Goal: Task Accomplishment & Management: Manage account settings

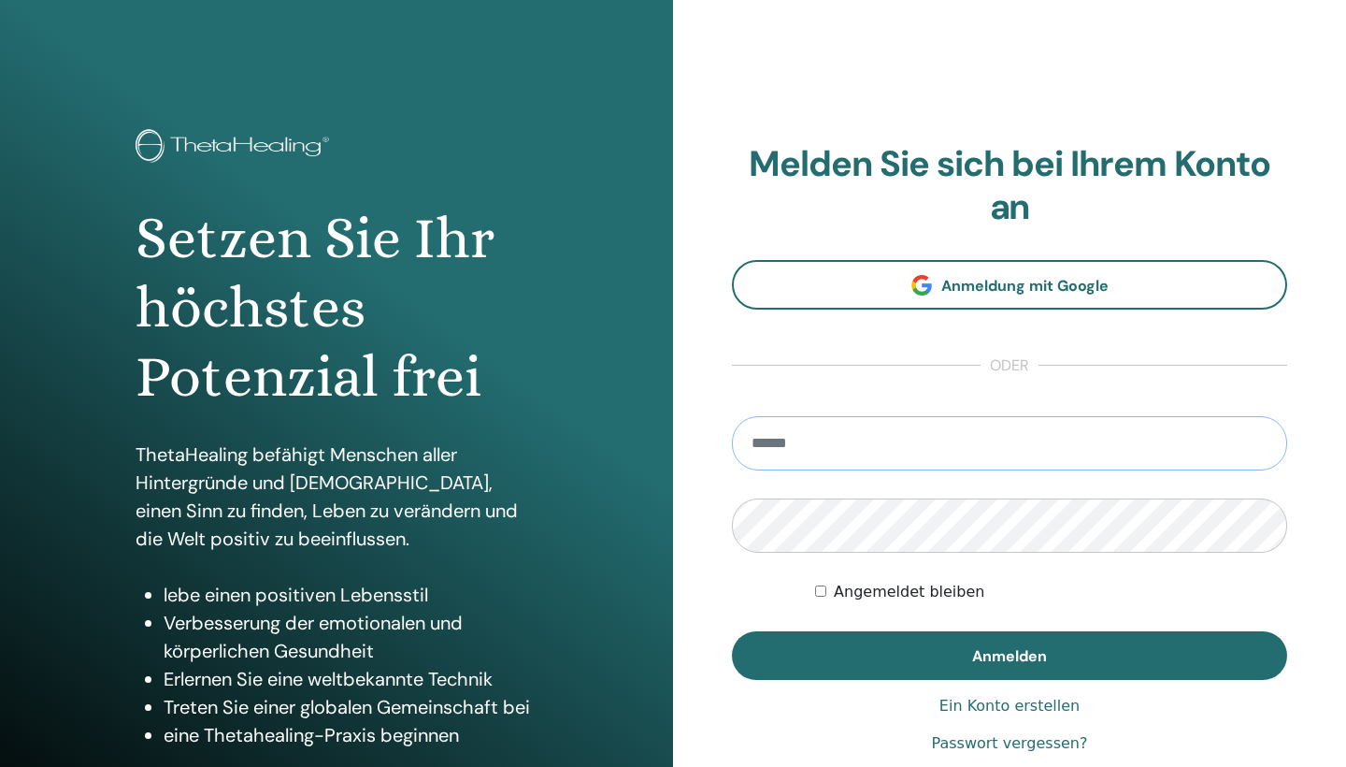
type input "**********"
click at [1010, 654] on button "Anmelden" at bounding box center [1009, 655] width 555 height 49
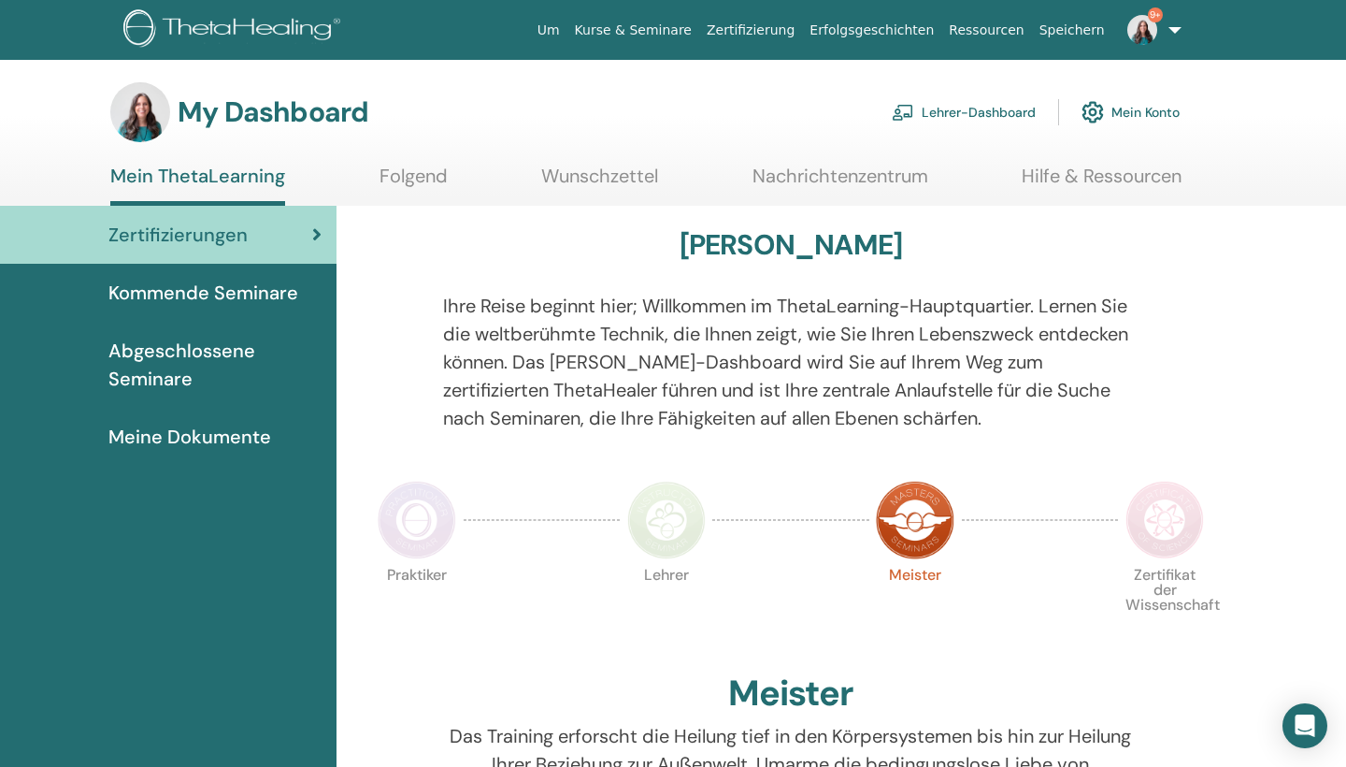
click at [987, 105] on link "Lehrer-Dashboard" at bounding box center [964, 112] width 144 height 41
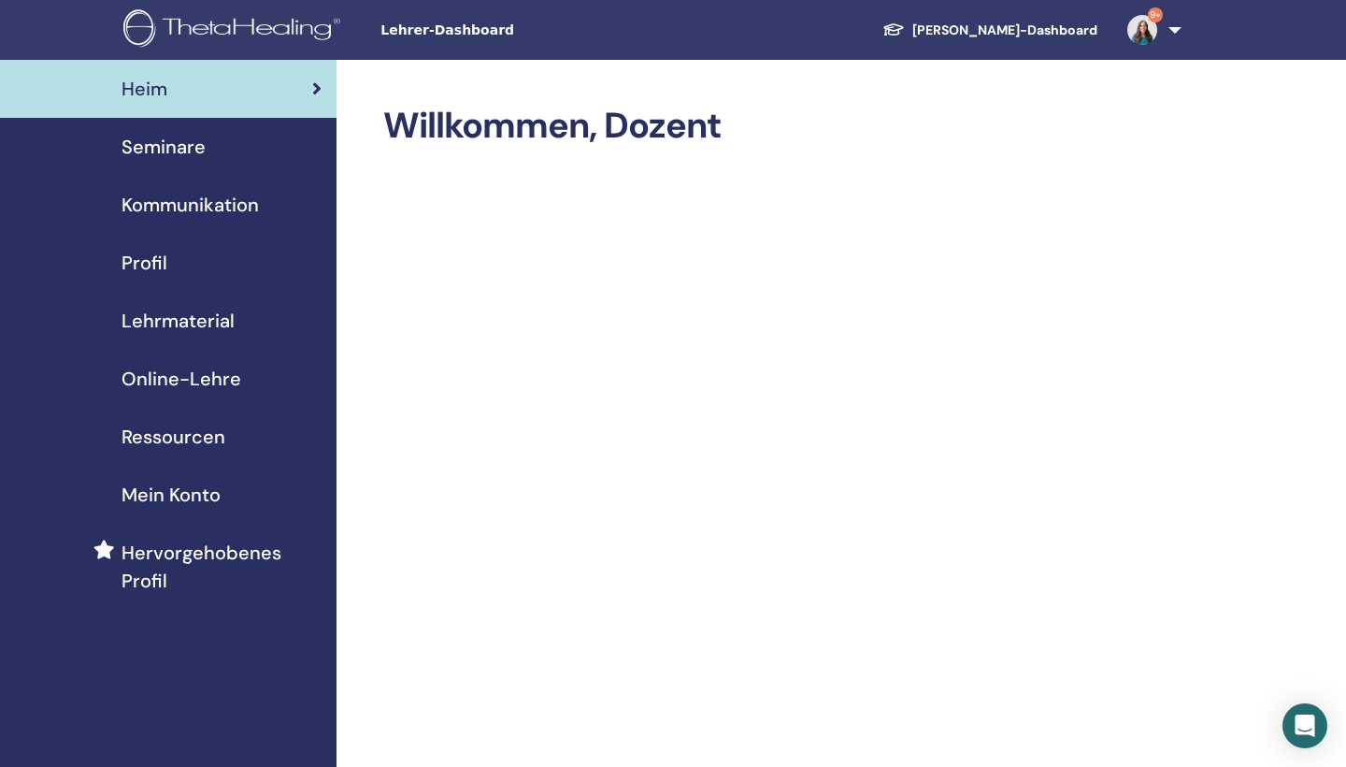
click at [208, 147] on div "Seminare" at bounding box center [168, 147] width 307 height 28
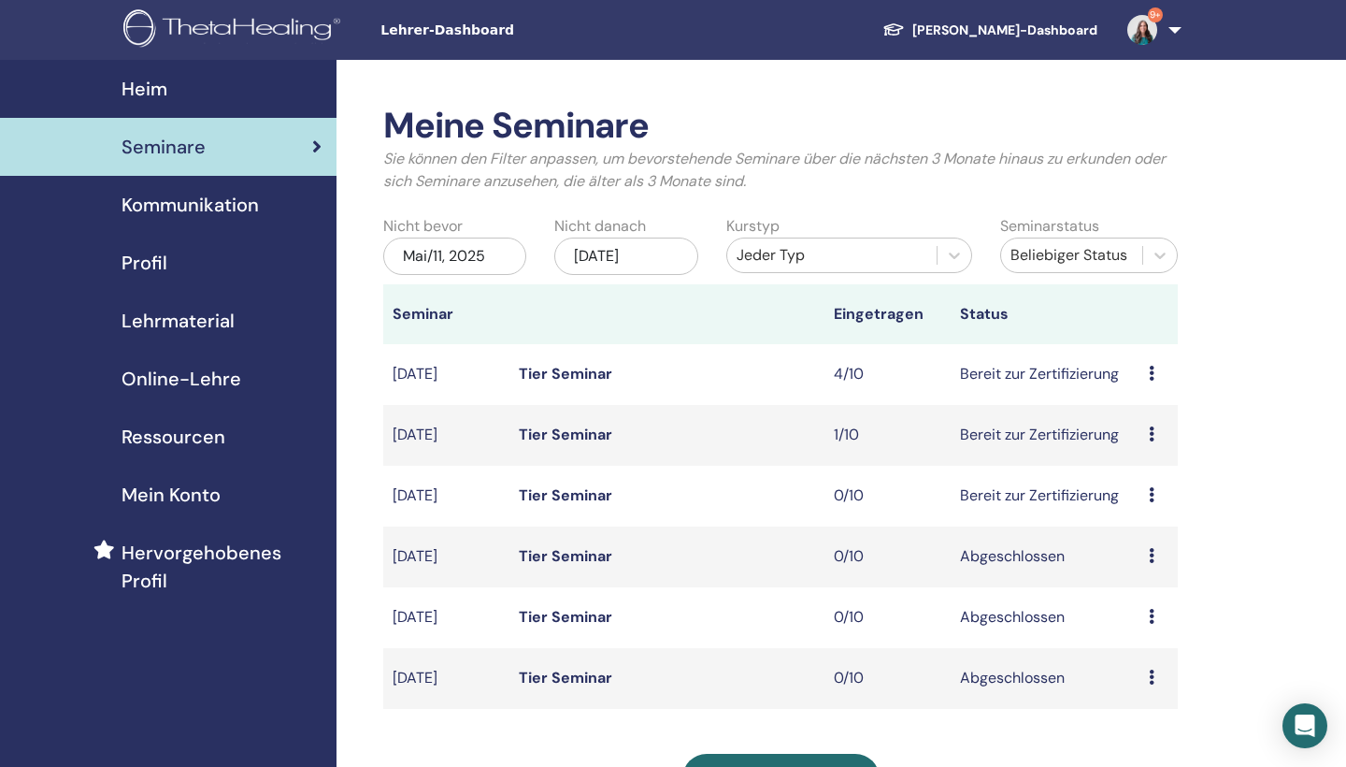
click at [543, 436] on link "Tier Seminar" at bounding box center [565, 434] width 93 height 20
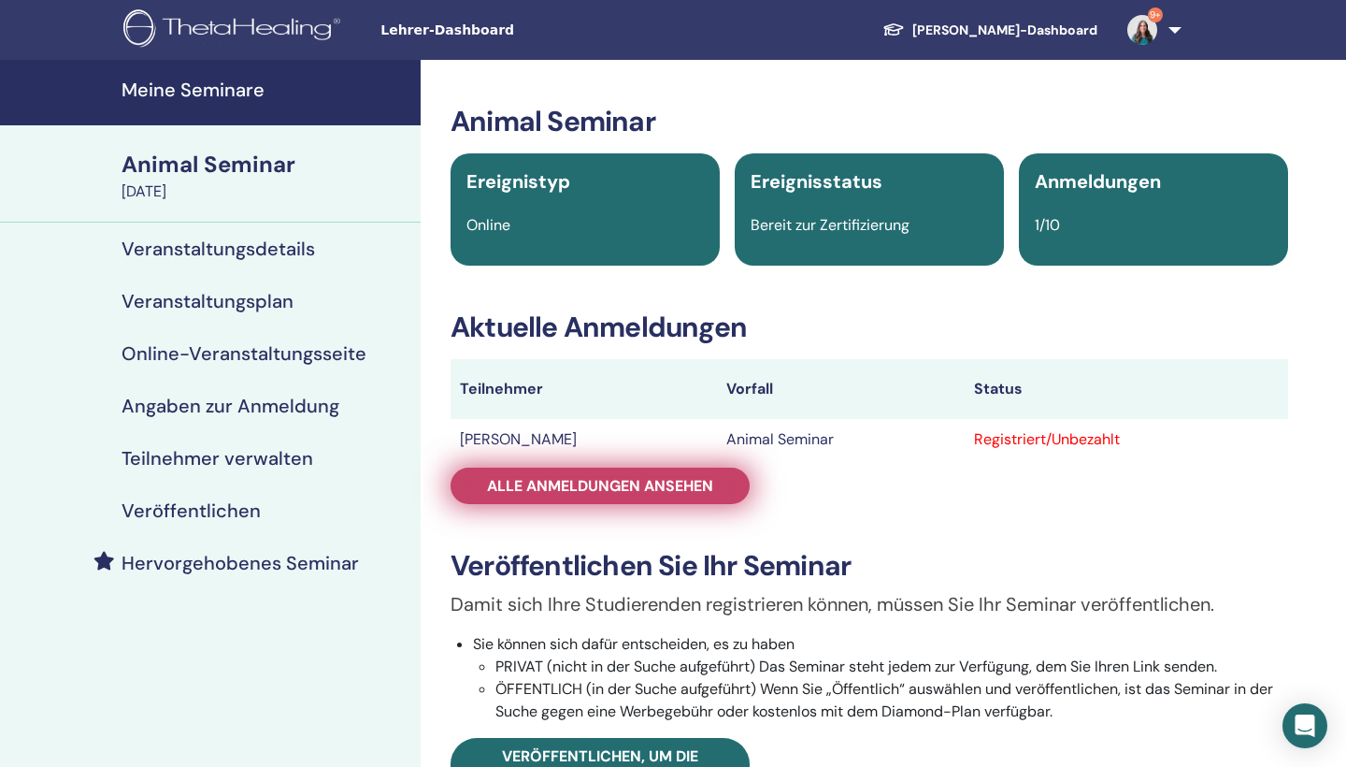
click at [711, 491] on span "Alle Anmeldungen ansehen" at bounding box center [600, 486] width 226 height 20
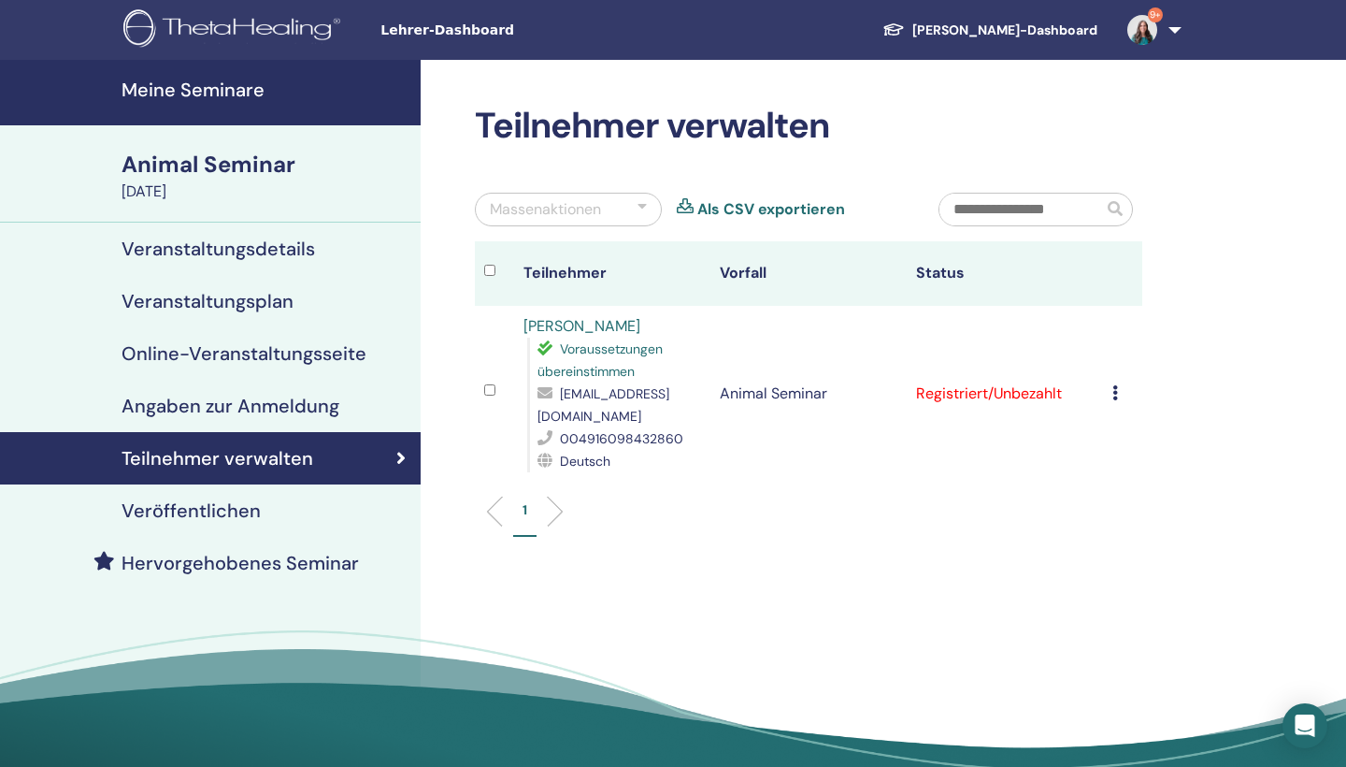
click at [1118, 391] on div "Registrierung stornieren Keine automatische Zertifizierung durchführen Als beza…" at bounding box center [1122, 393] width 21 height 22
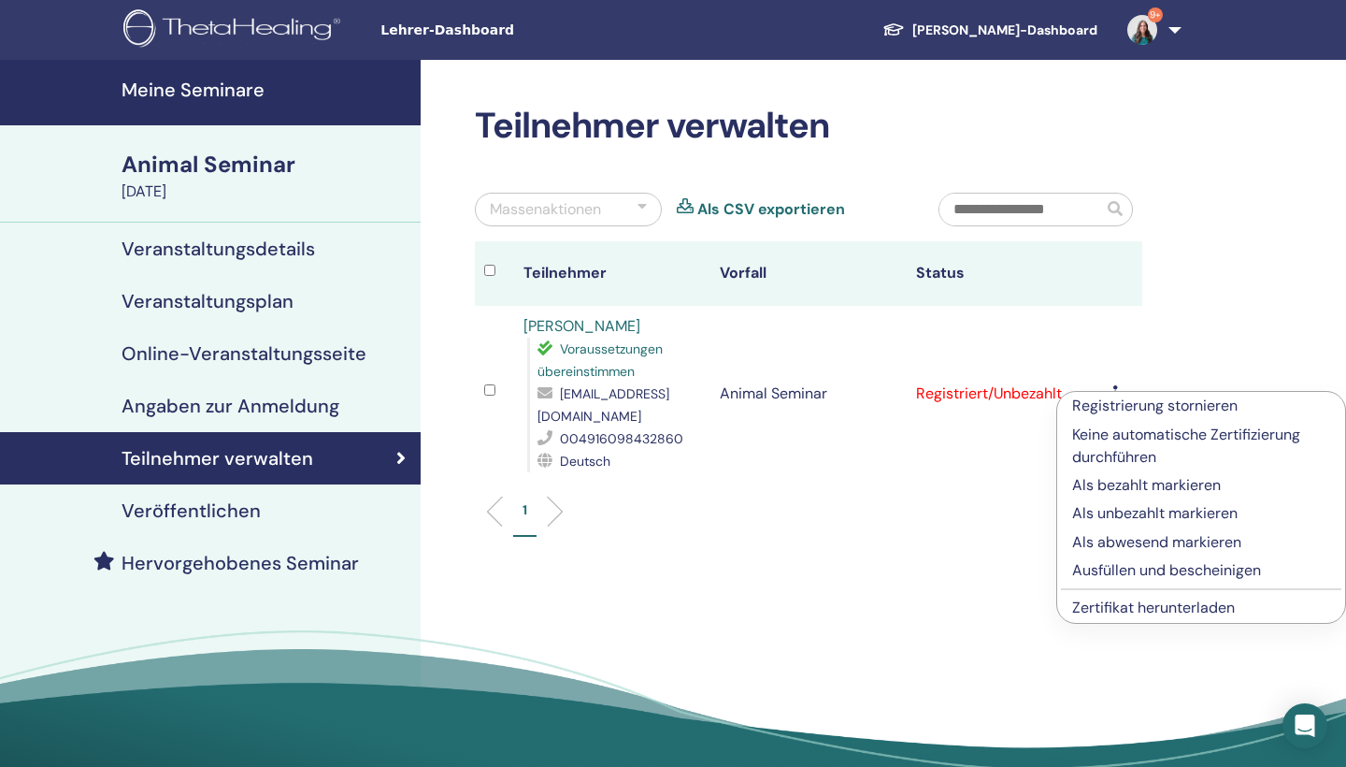
click at [1118, 404] on p "Registrierung stornieren" at bounding box center [1201, 406] width 258 height 22
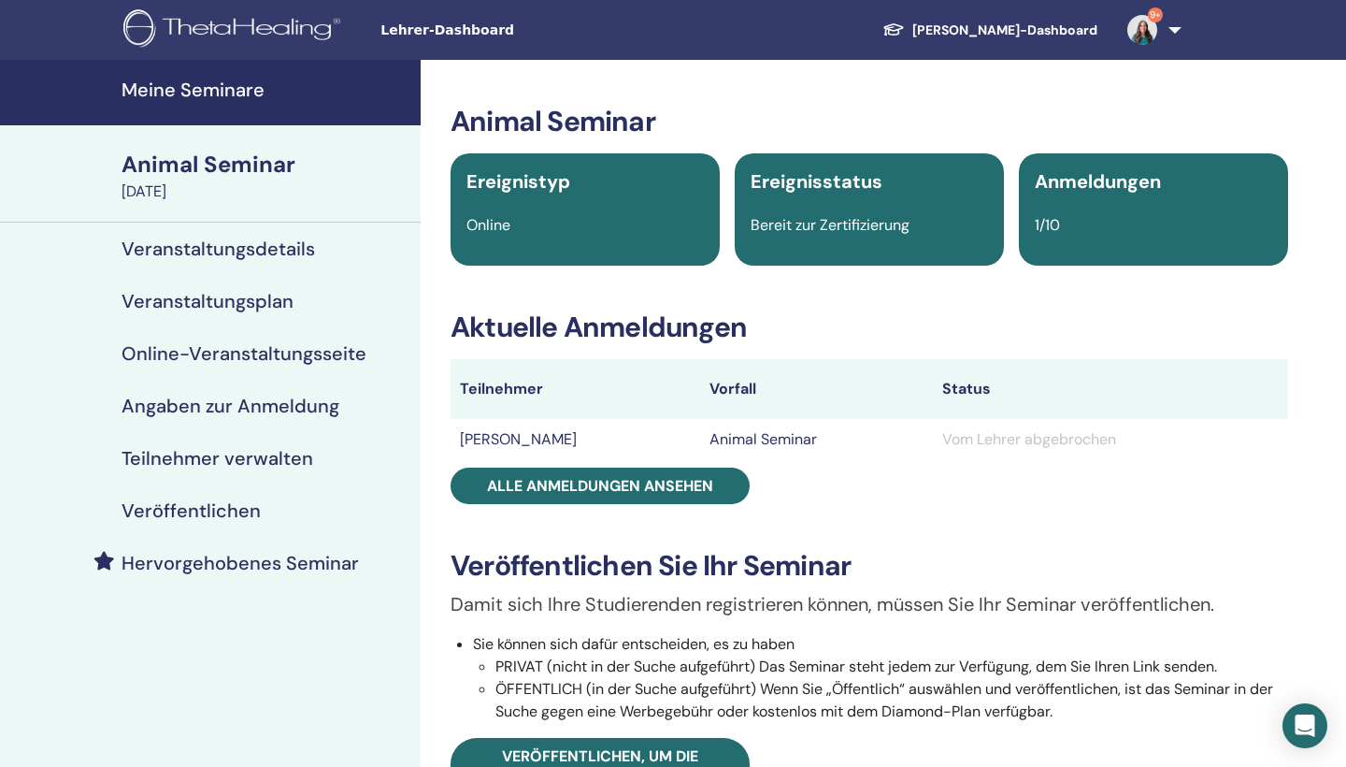
click at [231, 259] on h4 "Veranstaltungsdetails" at bounding box center [219, 248] width 194 height 22
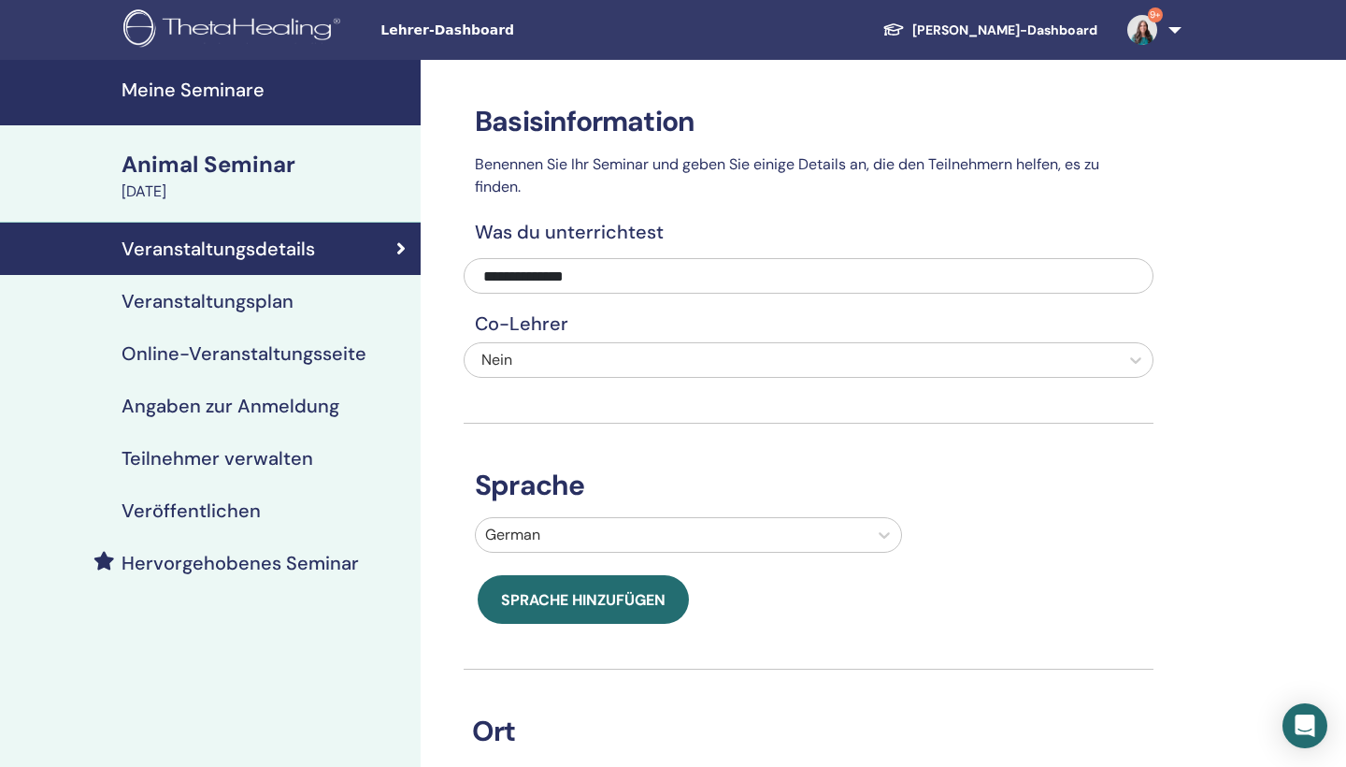
click at [239, 359] on h4 "Online-Veranstaltungsseite" at bounding box center [244, 353] width 245 height 22
click at [154, 97] on h4 "Meine Seminare" at bounding box center [266, 90] width 288 height 22
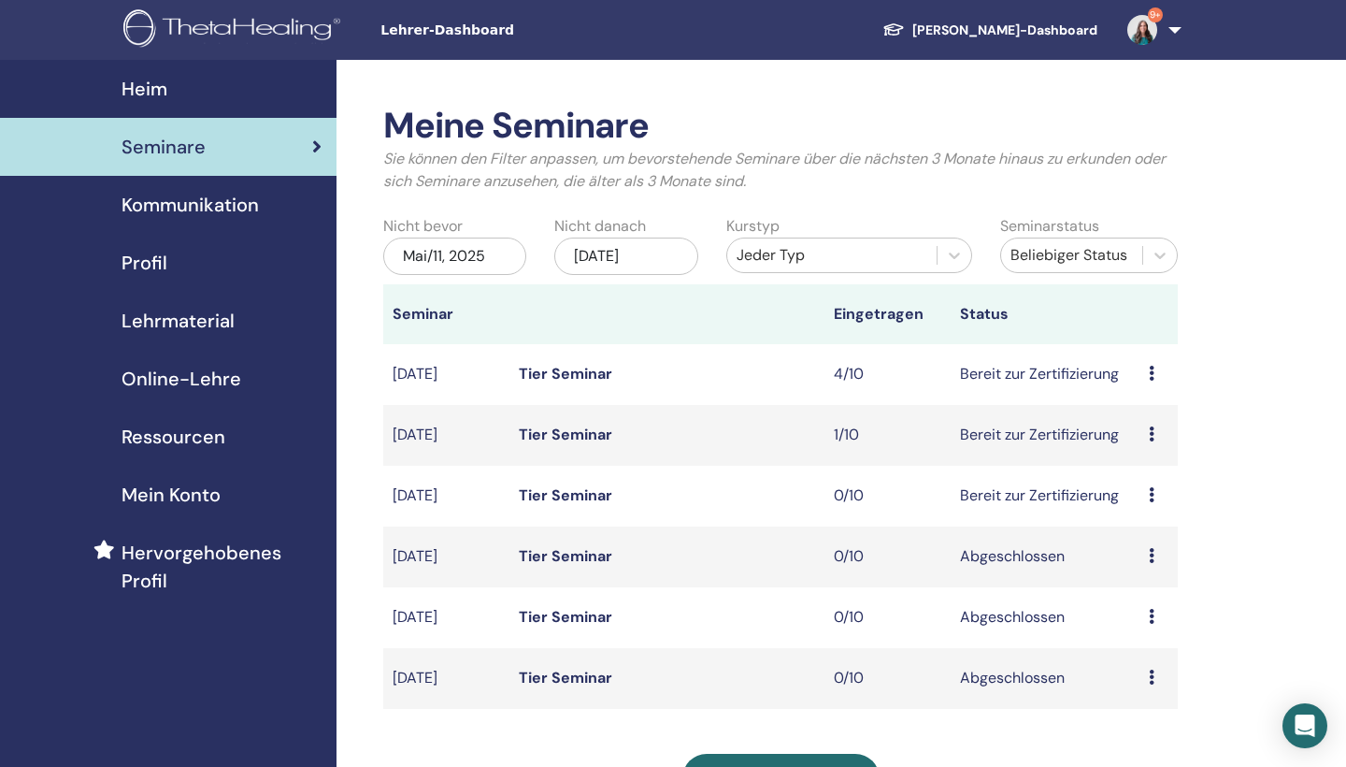
click at [587, 377] on link "Tier Seminar" at bounding box center [565, 374] width 93 height 20
click at [582, 434] on link "Tier Seminar" at bounding box center [565, 434] width 93 height 20
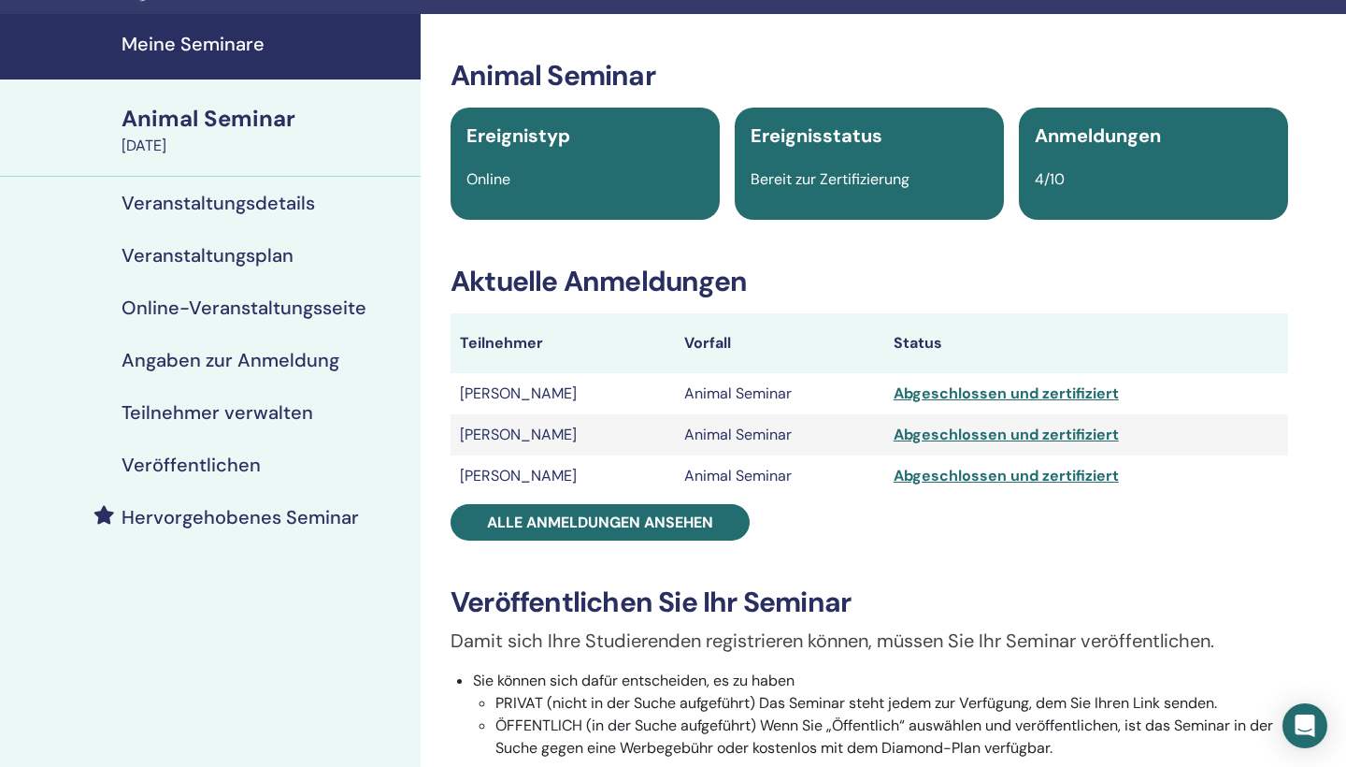
scroll to position [50, 0]
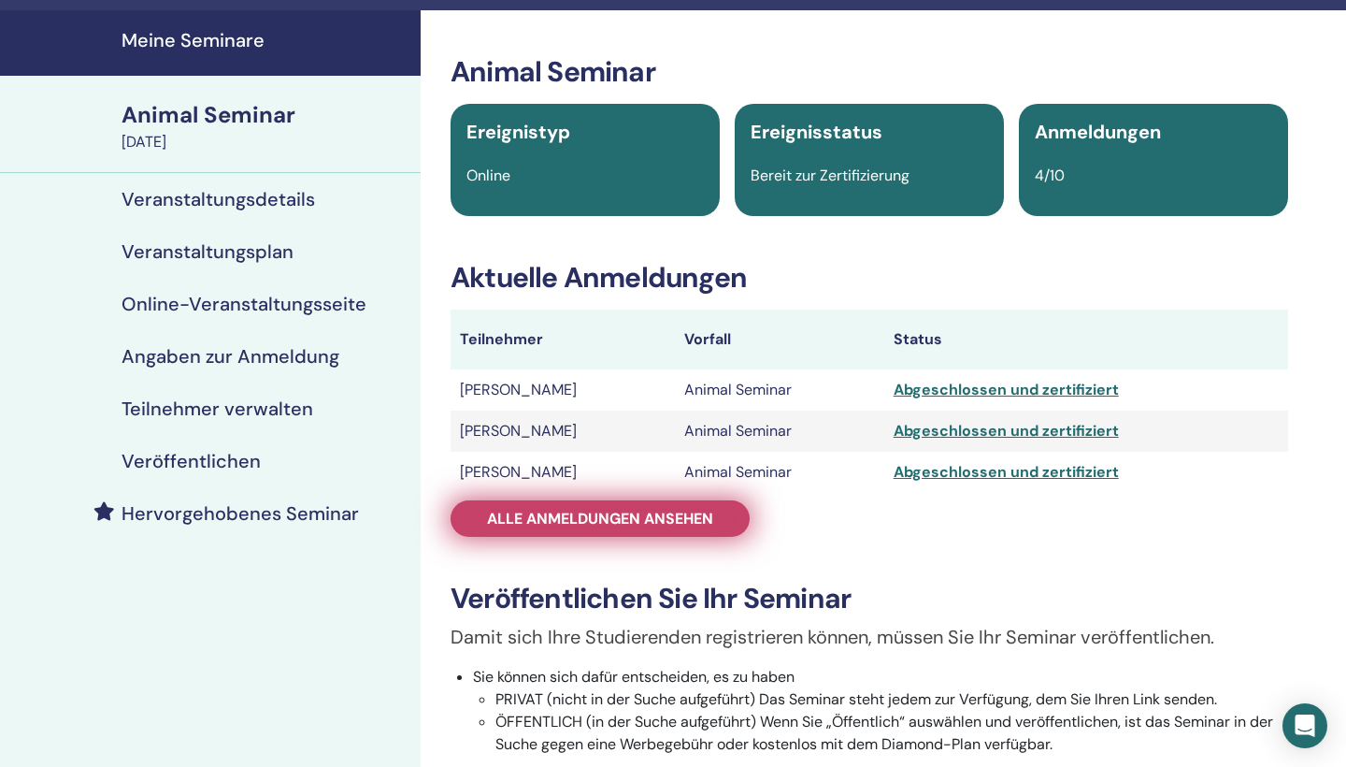
click at [684, 524] on span "Alle Anmeldungen ansehen" at bounding box center [600, 519] width 226 height 20
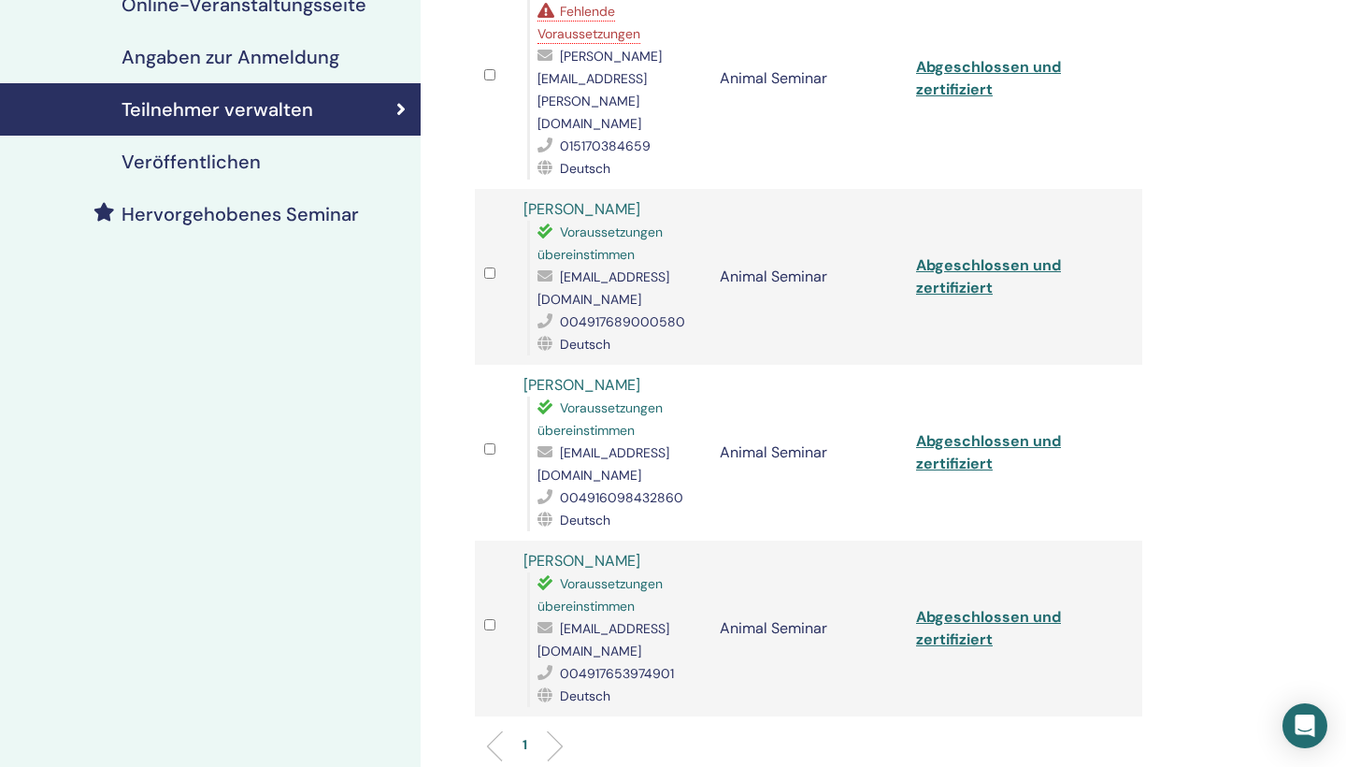
scroll to position [303, 0]
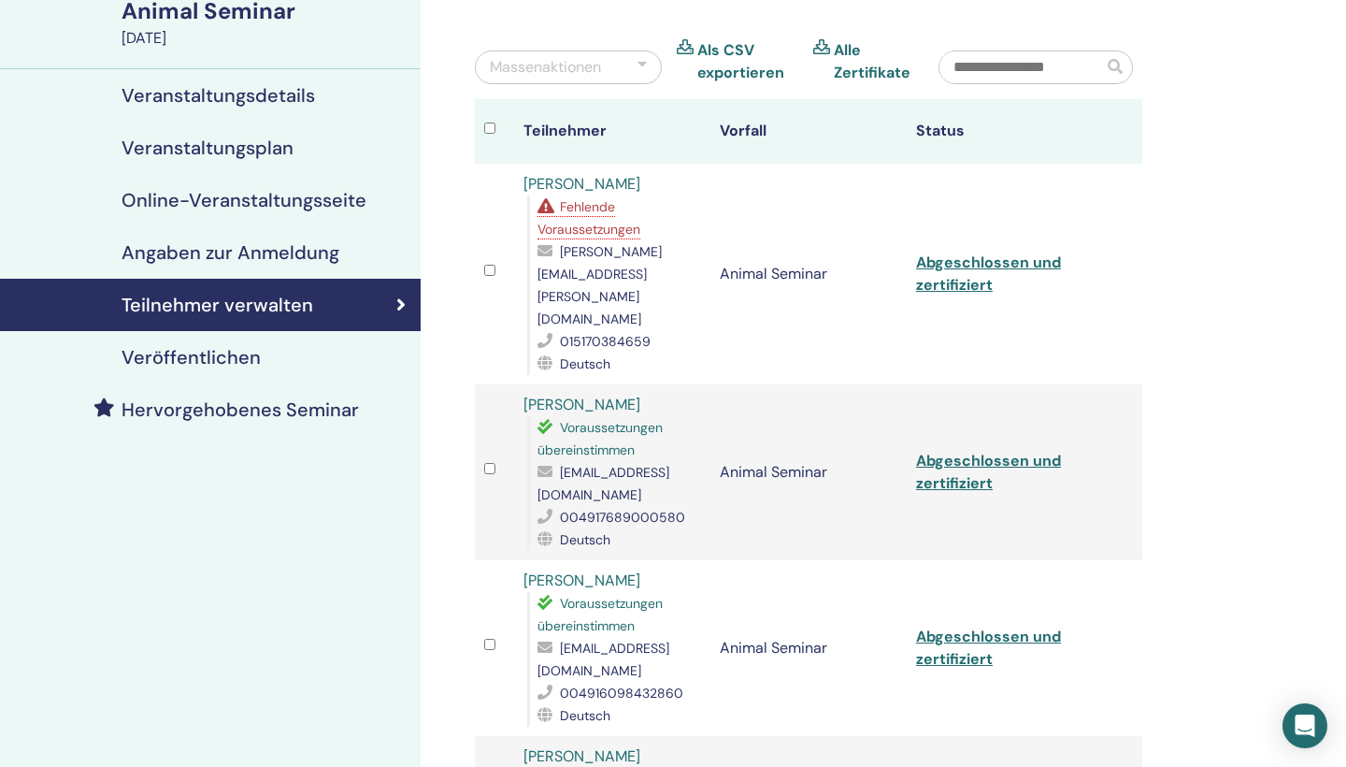
scroll to position [50, 0]
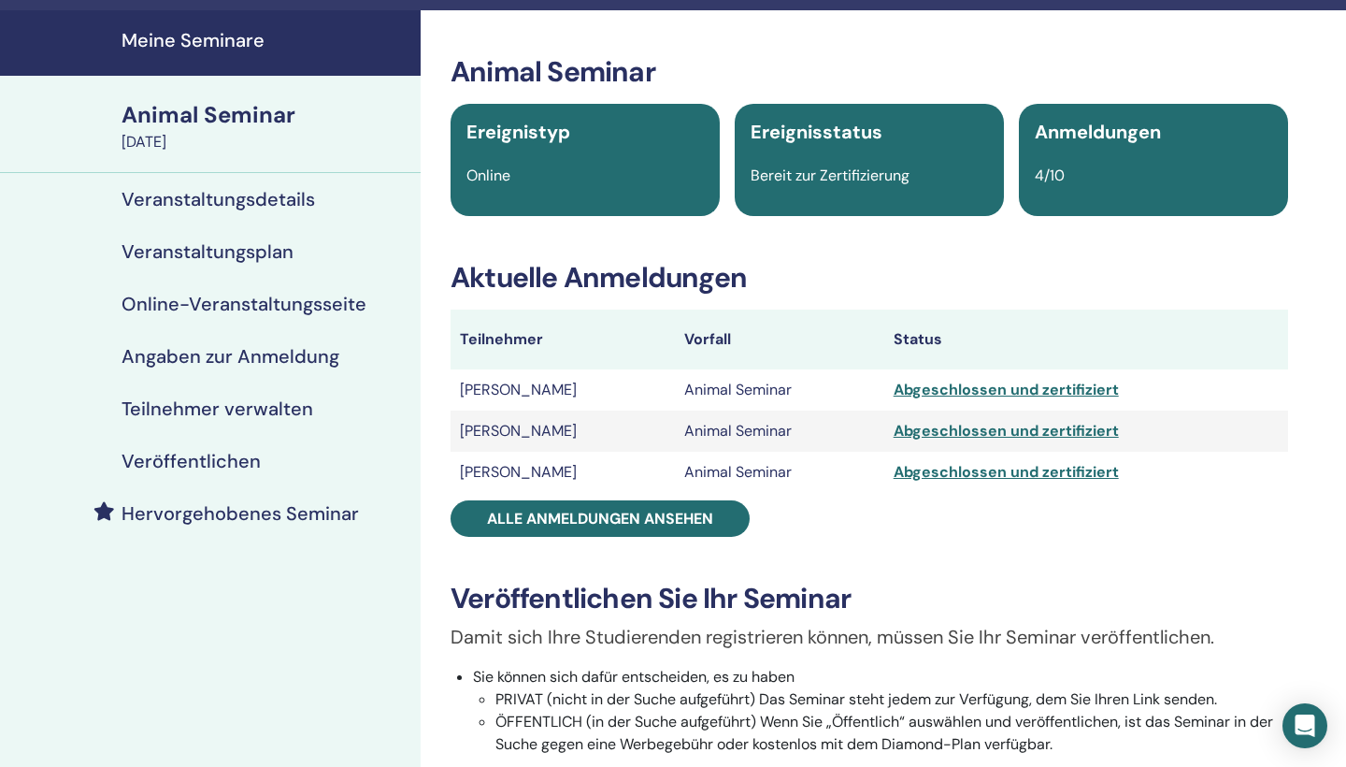
click at [251, 203] on h4 "Veranstaltungsdetails" at bounding box center [219, 199] width 194 height 22
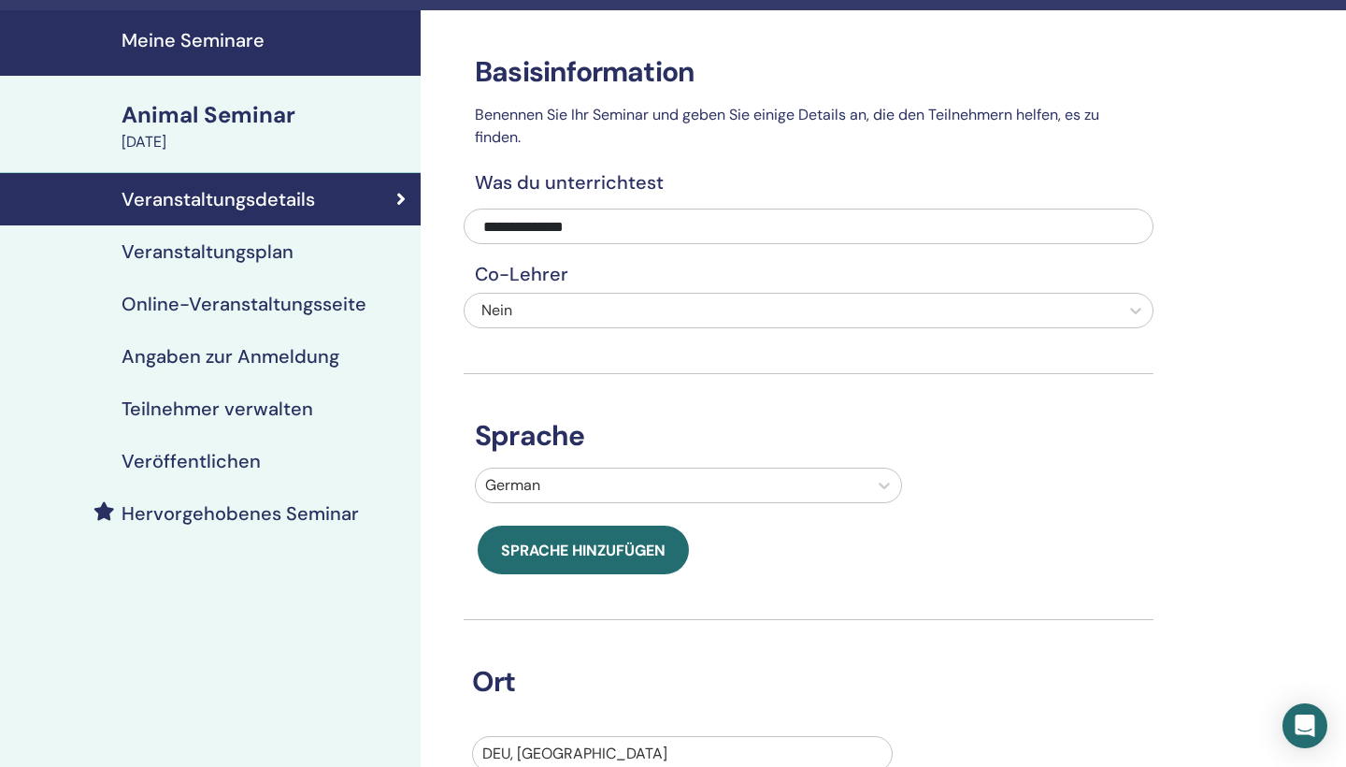
click at [266, 301] on h4 "Online-Veranstaltungsseite" at bounding box center [244, 304] width 245 height 22
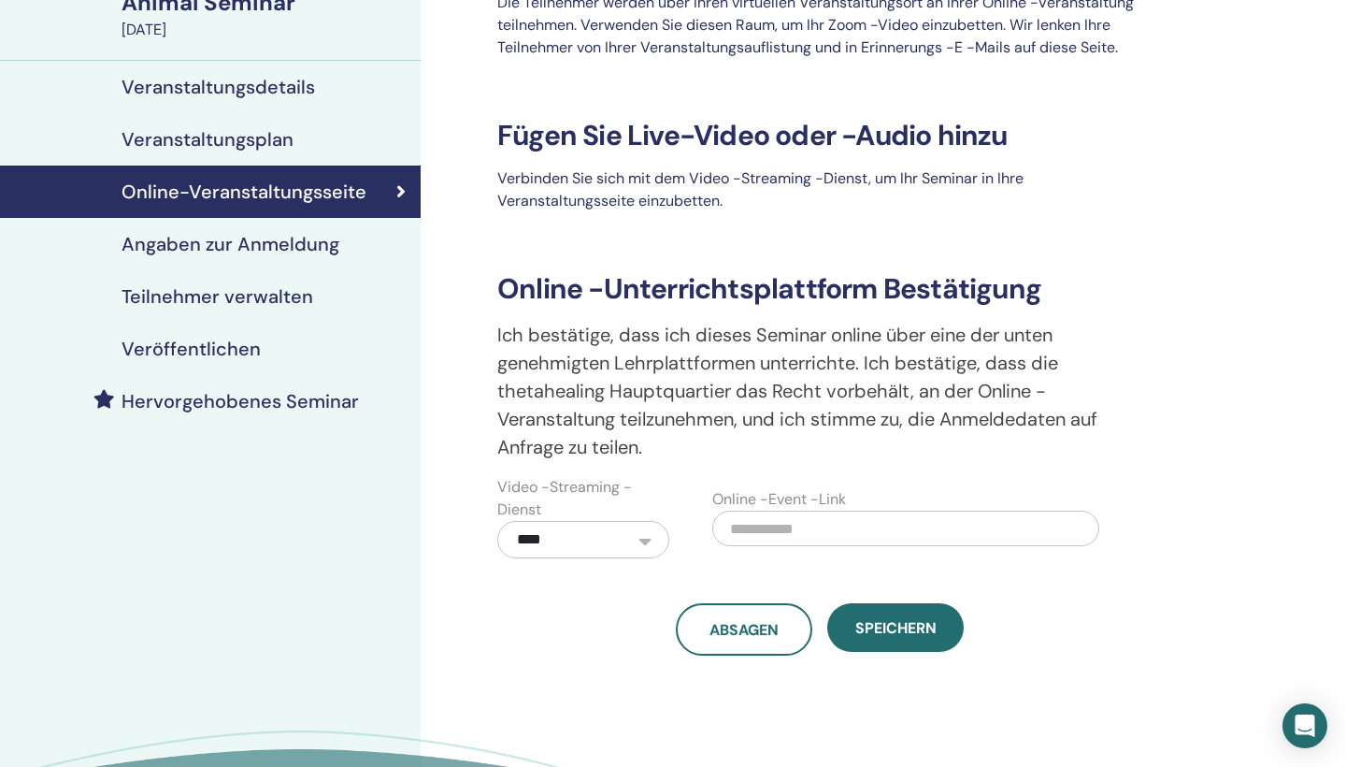
scroll to position [144, 0]
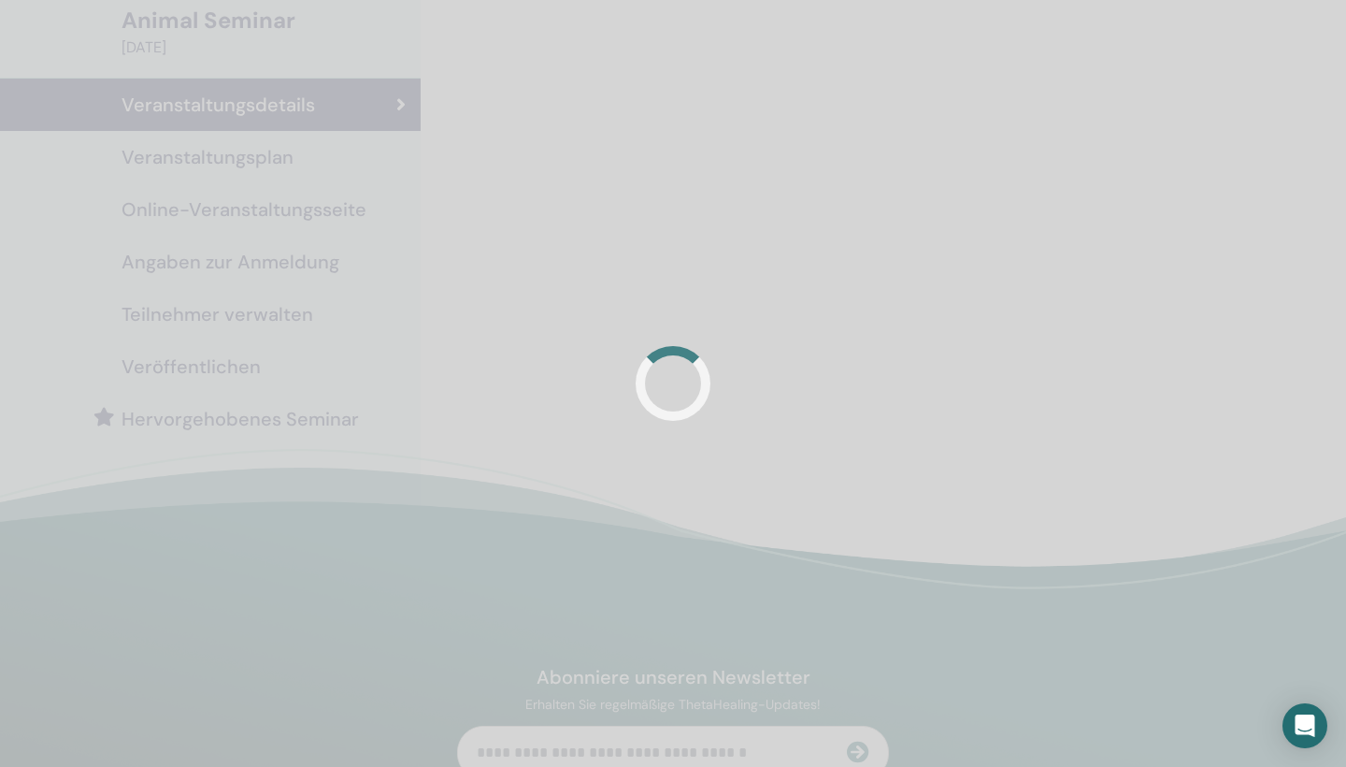
scroll to position [50, 0]
